Goal: Check status: Check status

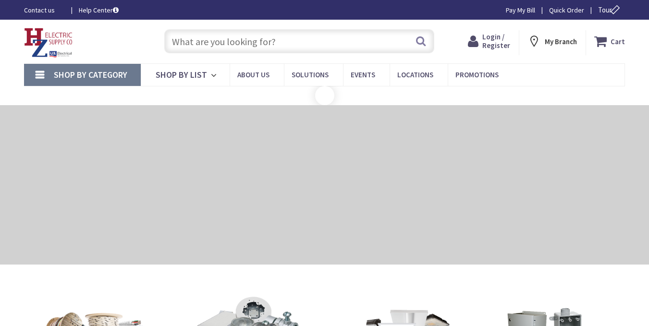
click at [497, 46] on span "Login / Register" at bounding box center [496, 41] width 28 height 18
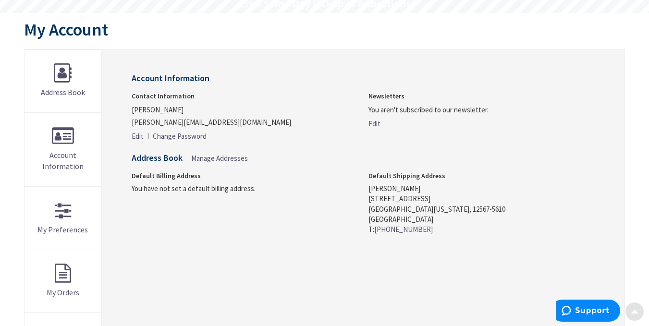
scroll to position [94, 0]
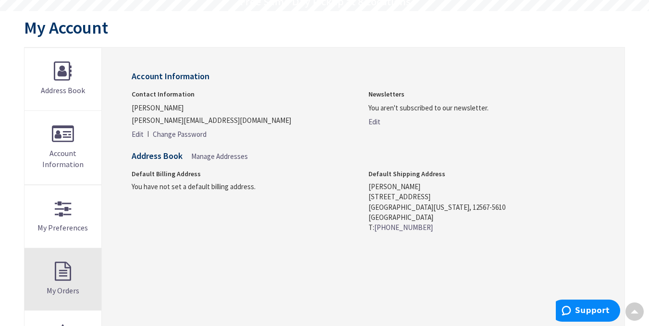
click at [62, 276] on link "My Orders" at bounding box center [62, 279] width 77 height 62
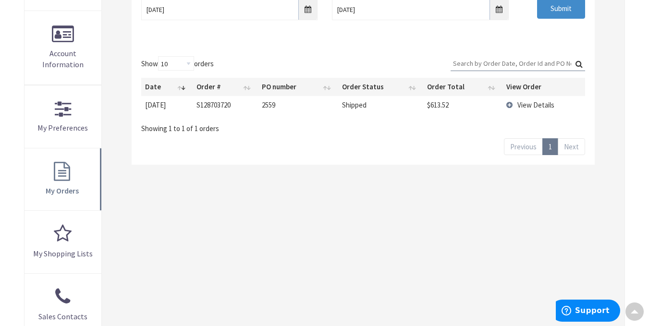
click at [533, 107] on span "View Details" at bounding box center [535, 104] width 37 height 9
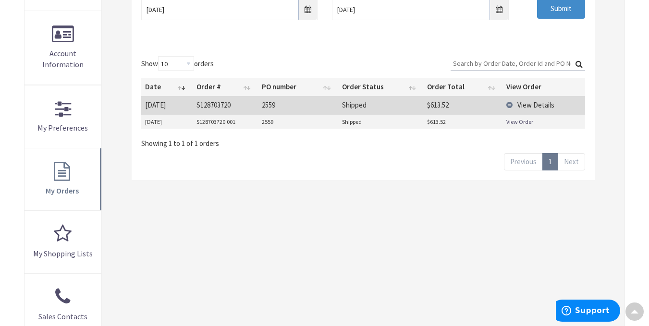
click at [523, 118] on link "View Order" at bounding box center [519, 122] width 27 height 8
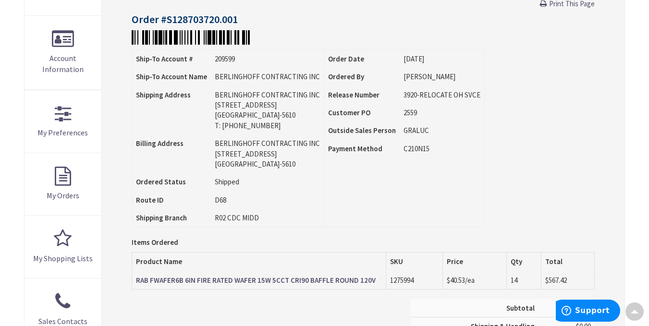
scroll to position [67, 0]
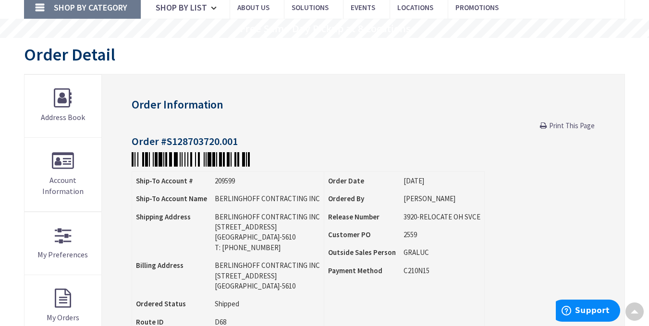
click at [575, 132] on div "Order Information Print This Page Order #S128703720.001 Ship-To Account # 20959…" at bounding box center [363, 310] width 523 height 472
click at [573, 128] on span "Print This Page" at bounding box center [572, 125] width 46 height 9
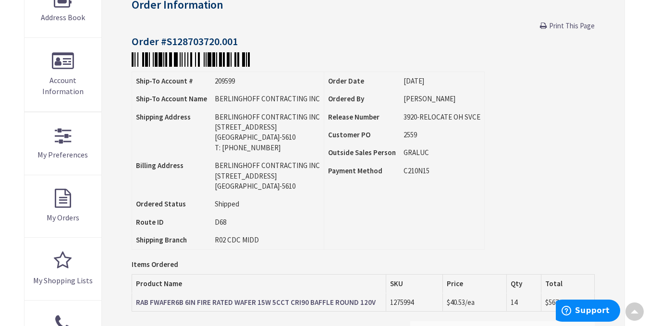
scroll to position [193, 0]
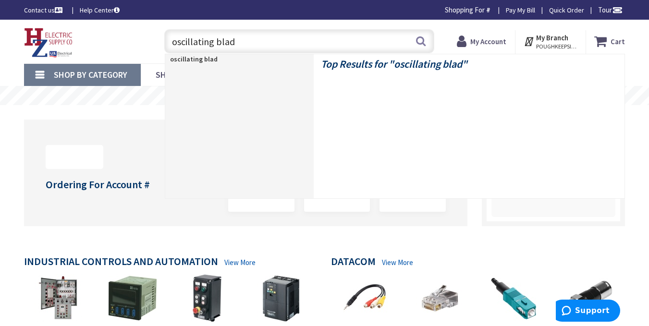
type input "oscillating blade"
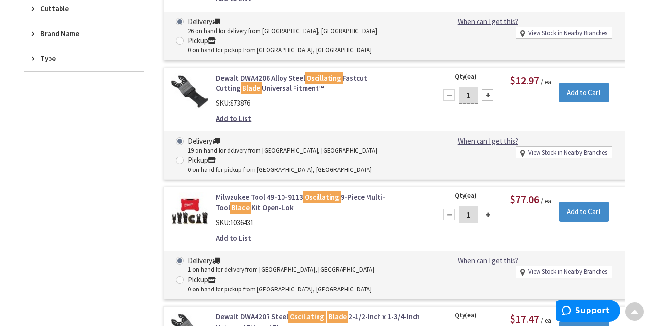
scroll to position [280, 0]
